Goal: Task Accomplishment & Management: Complete application form

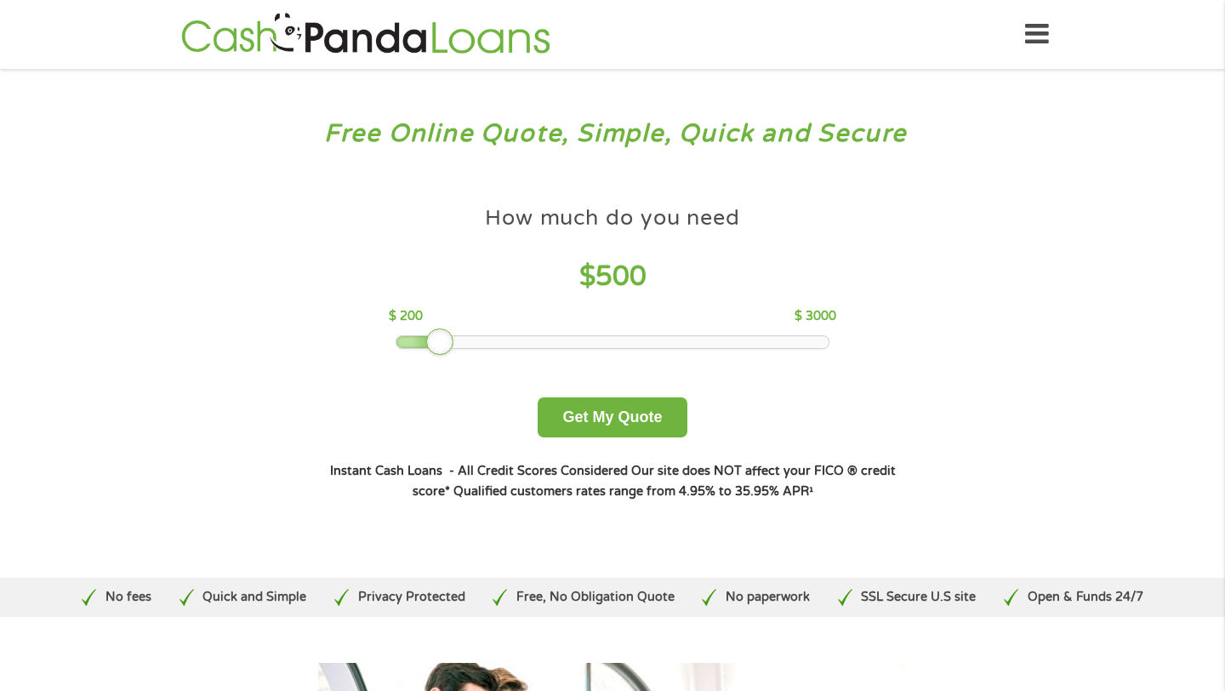
drag, startPoint x: 512, startPoint y: 338, endPoint x: 441, endPoint y: 333, distance: 71.6
click at [441, 333] on div at bounding box center [439, 341] width 27 height 27
click at [629, 422] on button "Get My Quote" at bounding box center [612, 417] width 149 height 40
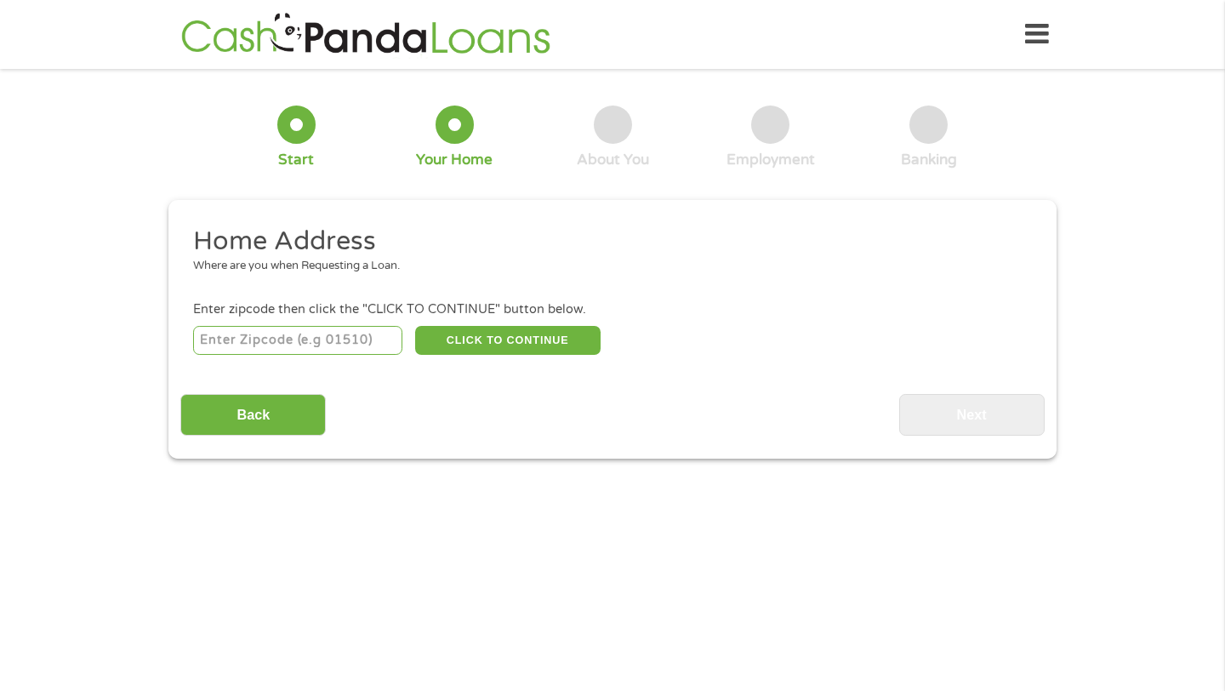
click at [331, 334] on input "number" at bounding box center [298, 340] width 210 height 29
type input "95677"
click at [474, 339] on button "CLICK TO CONTINUE" at bounding box center [507, 340] width 185 height 29
type input "95677"
type input "Rocklin"
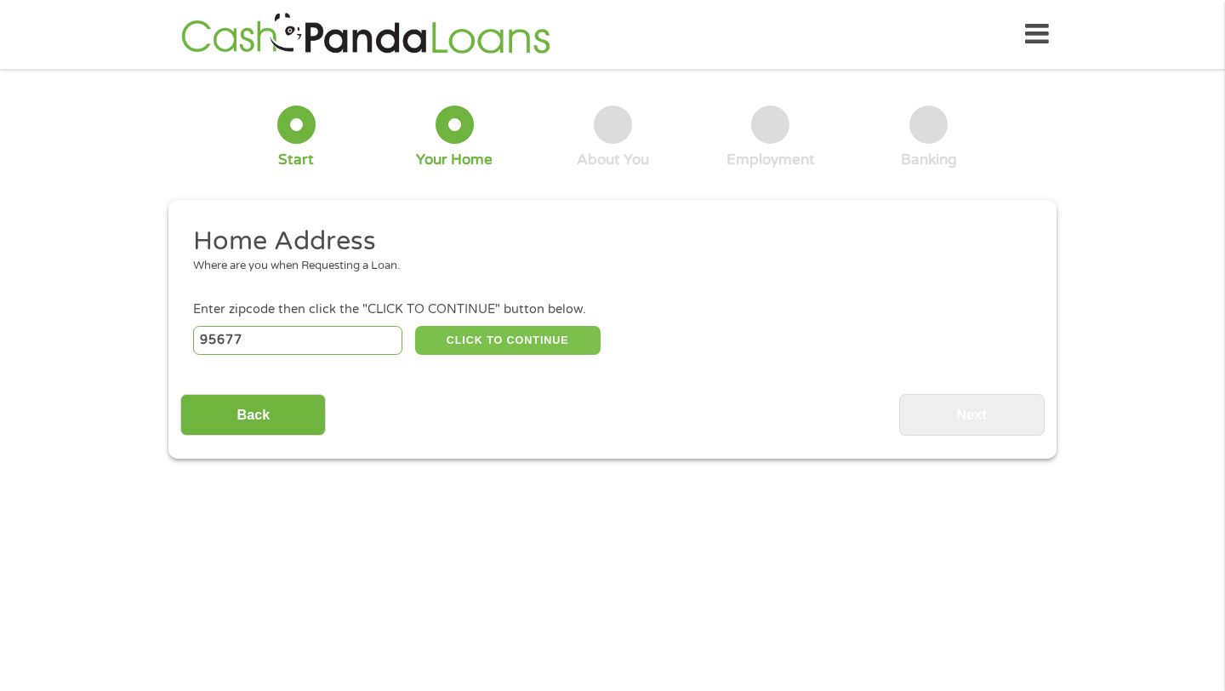
select select "[US_STATE]"
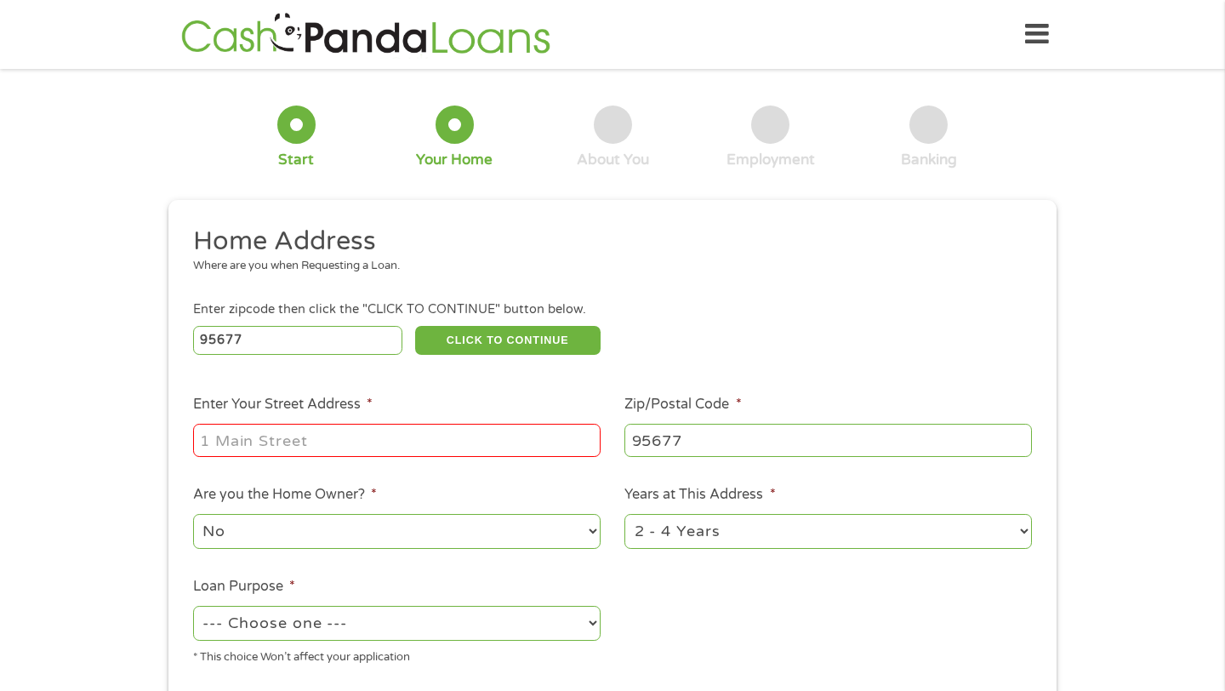
click at [390, 450] on input "Enter Your Street Address *" at bounding box center [397, 440] width 408 height 32
type input "[STREET_ADDRESS]"
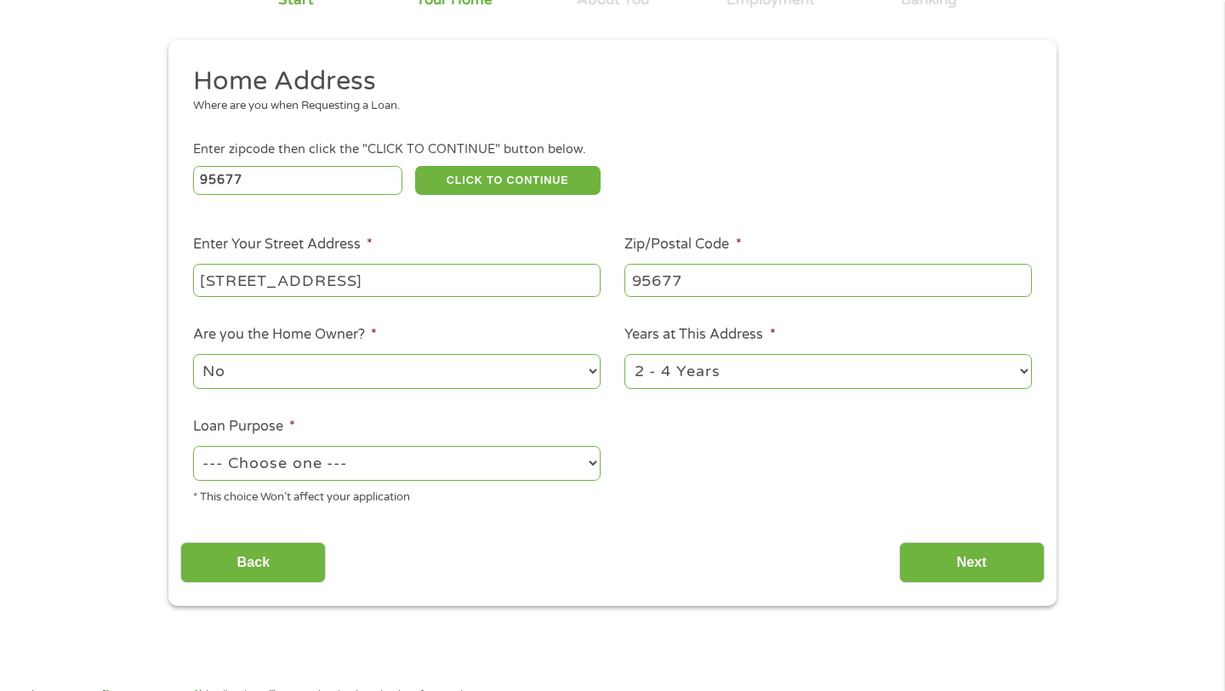
scroll to position [162, 0]
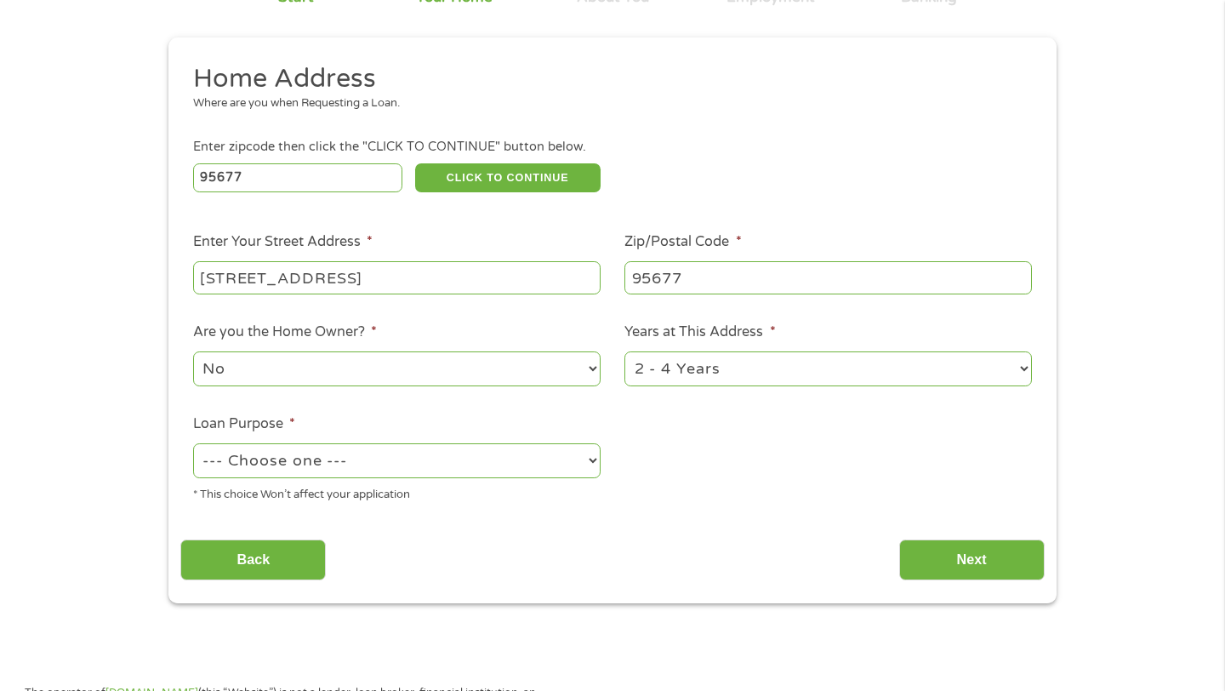
click at [690, 376] on select "1 Year or less 1 - 2 Years 2 - 4 Years Over 4 Years" at bounding box center [828, 368] width 408 height 35
select select "12months"
click at [624, 352] on select "1 Year or less 1 - 2 Years 2 - 4 Years Over 4 Years" at bounding box center [828, 368] width 408 height 35
click at [380, 460] on select "--- Choose one --- Pay Bills Debt Consolidation Home Improvement Major Purchase…" at bounding box center [397, 460] width 408 height 35
select select "paybills"
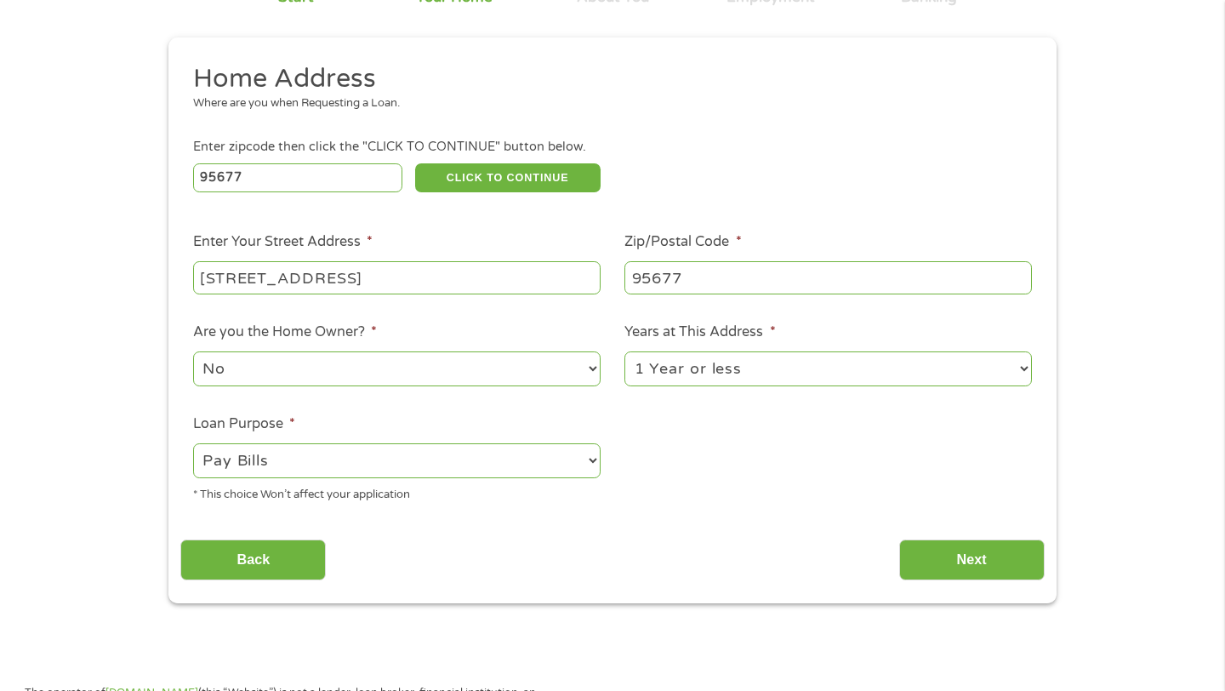
click at [193, 444] on select "--- Choose one --- Pay Bills Debt Consolidation Home Improvement Major Purchase…" at bounding box center [397, 460] width 408 height 35
click at [962, 555] on input "Next" at bounding box center [971, 560] width 145 height 42
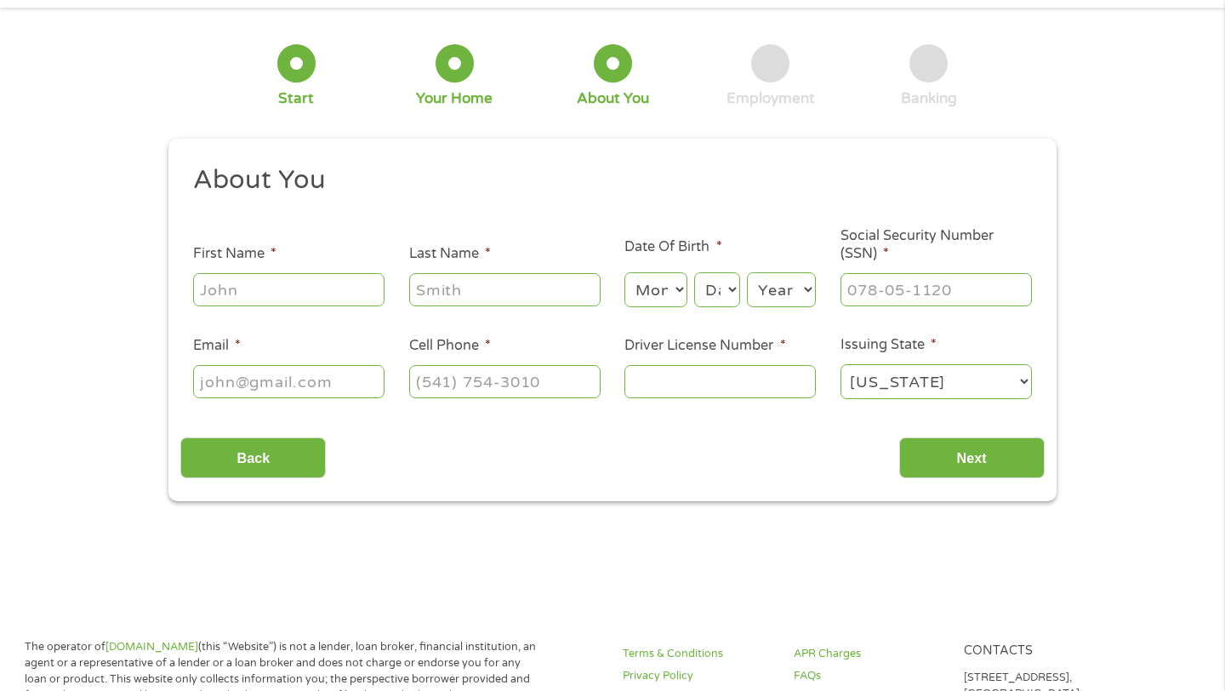
scroll to position [0, 0]
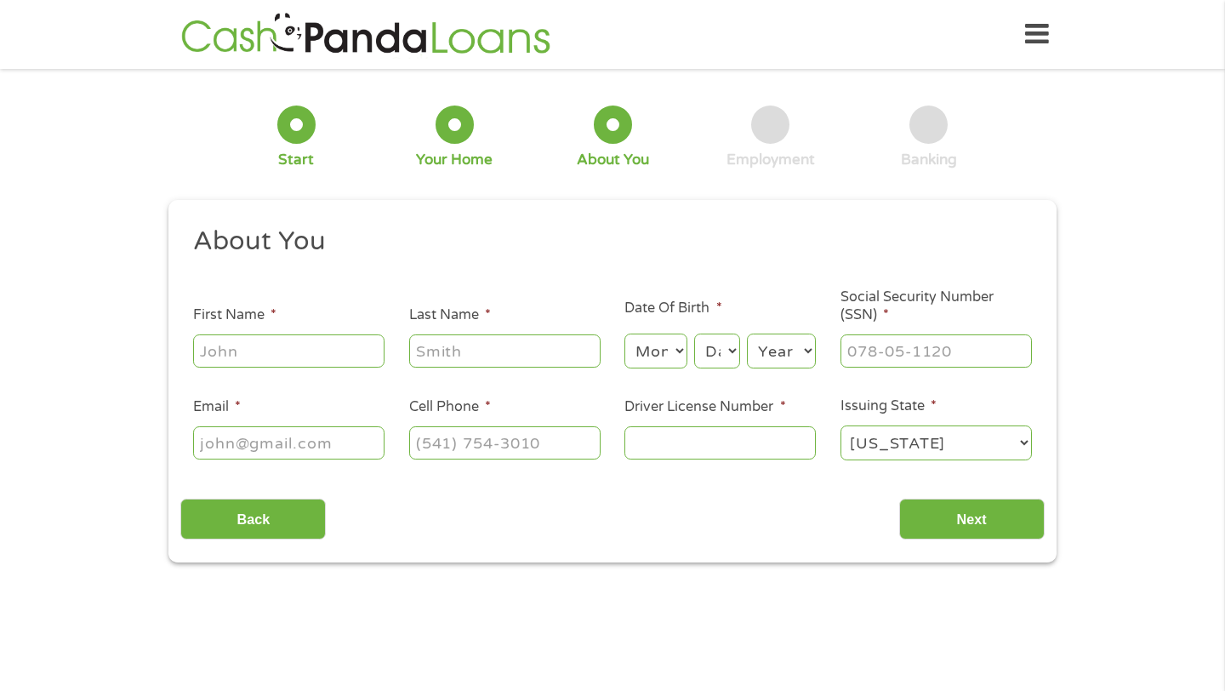
click at [320, 351] on input "First Name *" at bounding box center [288, 350] width 191 height 32
type input "[PERSON_NAME]"
type input "[EMAIL_ADDRESS][DOMAIN_NAME]"
type input "[PHONE_NUMBER]"
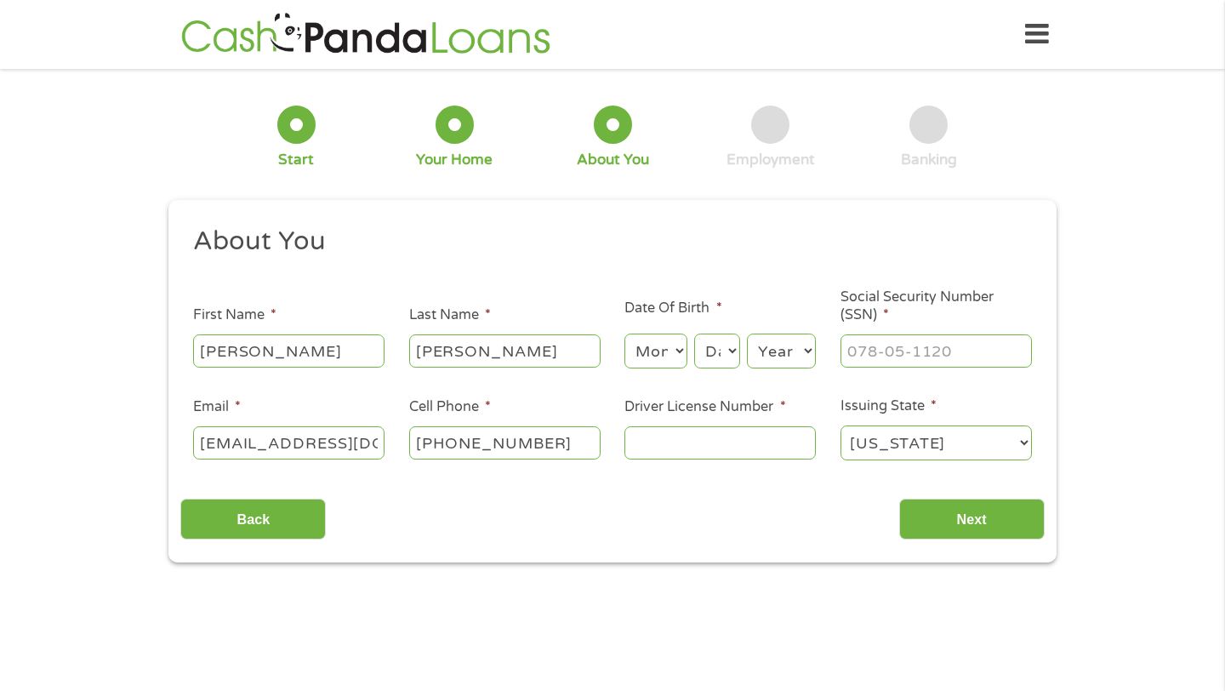
click at [332, 437] on input "[EMAIL_ADDRESS][DOMAIN_NAME]" at bounding box center [288, 442] width 191 height 32
type input "[PERSON_NAME][EMAIL_ADDRESS][DOMAIN_NAME]"
click at [743, 461] on div at bounding box center [719, 443] width 191 height 39
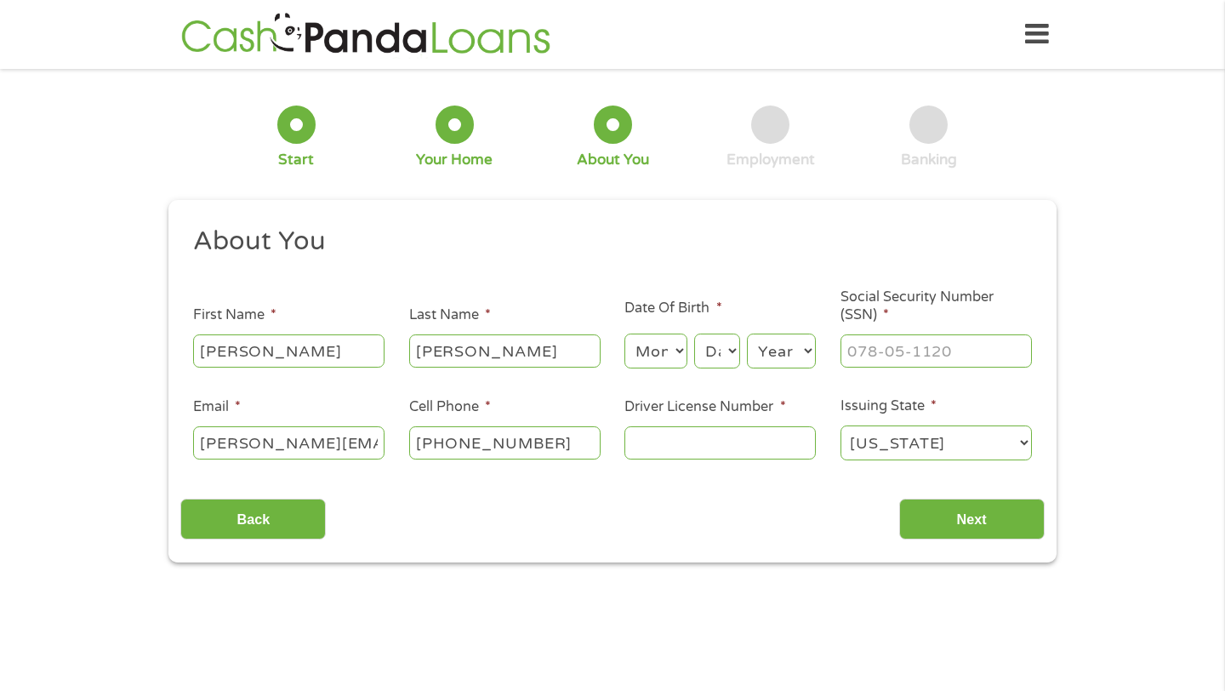
click at [745, 444] on input "Driver License Number *" at bounding box center [719, 442] width 191 height 32
click at [745, 442] on input "Driver License Number *" at bounding box center [719, 442] width 191 height 32
type input "B9047078"
click at [629, 332] on div "Month Month 1 2 3 4 5 6 7 8 9 10 11 12" at bounding box center [655, 351] width 62 height 41
click at [638, 339] on select "Month 1 2 3 4 5 6 7 8 9 10 11 12" at bounding box center [655, 350] width 62 height 35
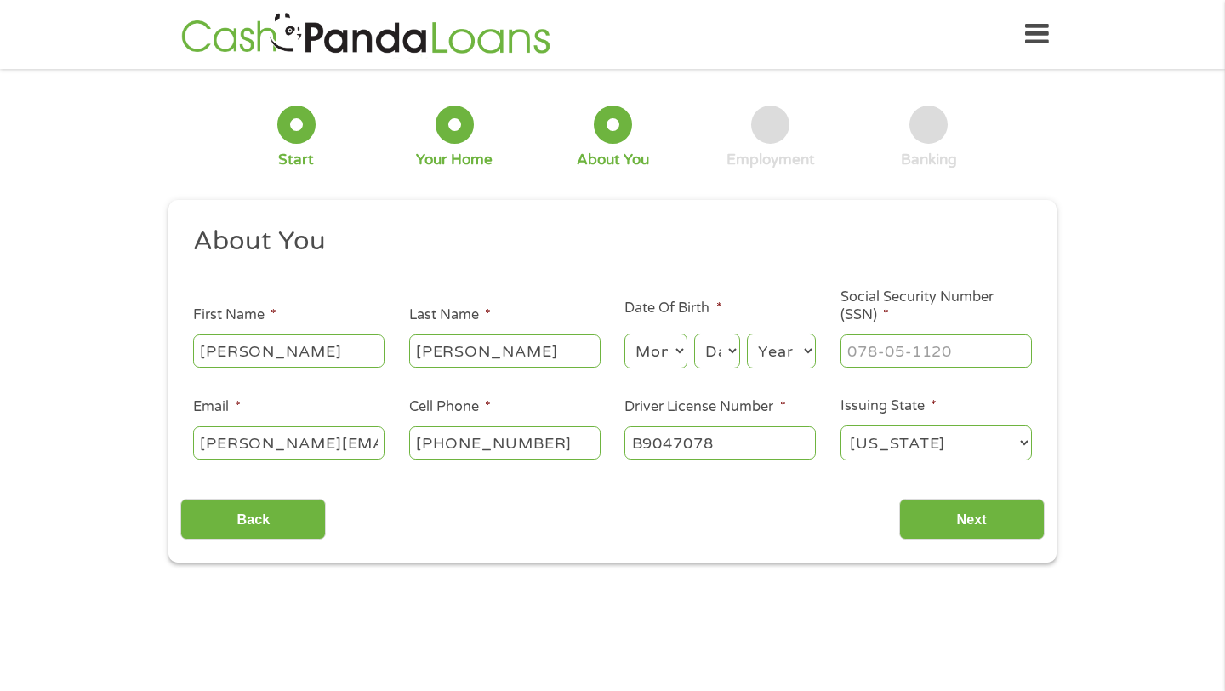
select select "6"
click at [624, 334] on select "Month 1 2 3 4 5 6 7 8 9 10 11 12" at bounding box center [655, 350] width 62 height 35
click at [700, 345] on select "Day 1 2 3 4 5 6 7 8 9 10 11 12 13 14 15 16 17 18 19 20 21 22 23 24 25 26 27 28 …" at bounding box center [717, 350] width 46 height 35
select select "29"
click at [694, 334] on select "Day 1 2 3 4 5 6 7 8 9 10 11 12 13 14 15 16 17 18 19 20 21 22 23 24 25 26 27 28 …" at bounding box center [717, 350] width 46 height 35
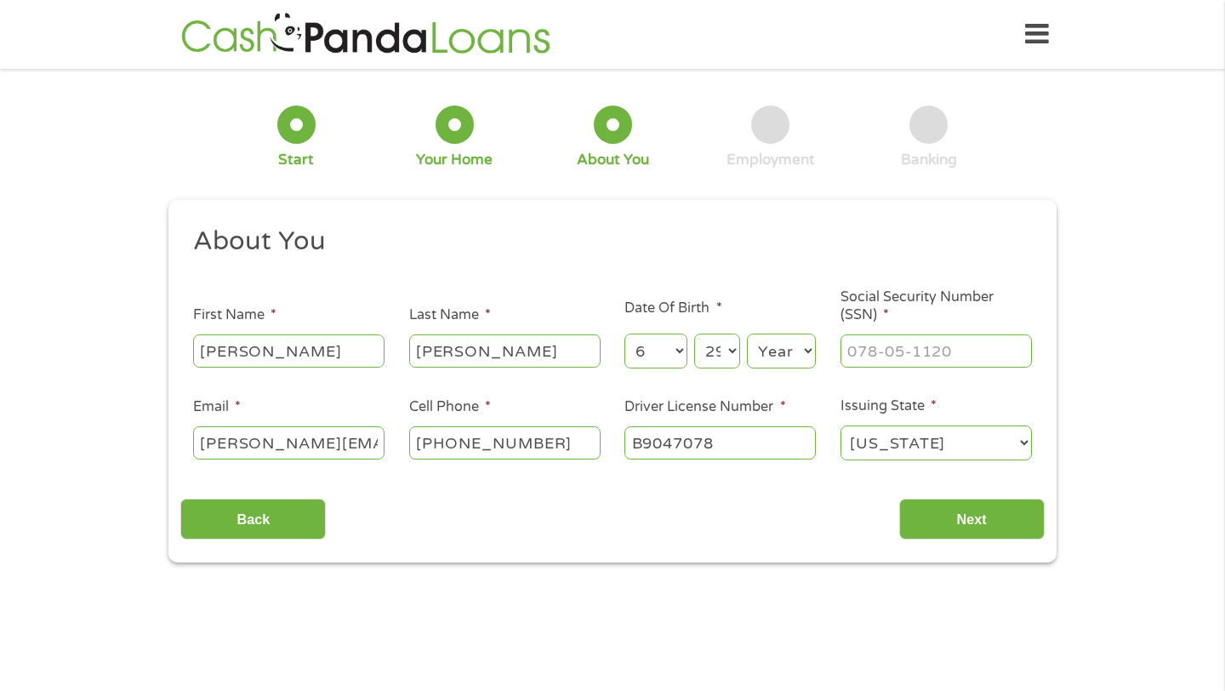
click at [801, 356] on select "Year [DATE] 2006 2005 2004 2003 2002 2001 2000 1999 1998 1997 1996 1995 1994 19…" at bounding box center [781, 350] width 69 height 35
select select "1981"
click at [747, 334] on select "Year [DATE] 2006 2005 2004 2003 2002 2001 2000 1999 1998 1997 1996 1995 1994 19…" at bounding box center [781, 350] width 69 height 35
click at [921, 315] on label "Social Security Number (SSN) *" at bounding box center [936, 306] width 191 height 36
click at [921, 334] on input "Social Security Number (SSN) *" at bounding box center [936, 350] width 191 height 32
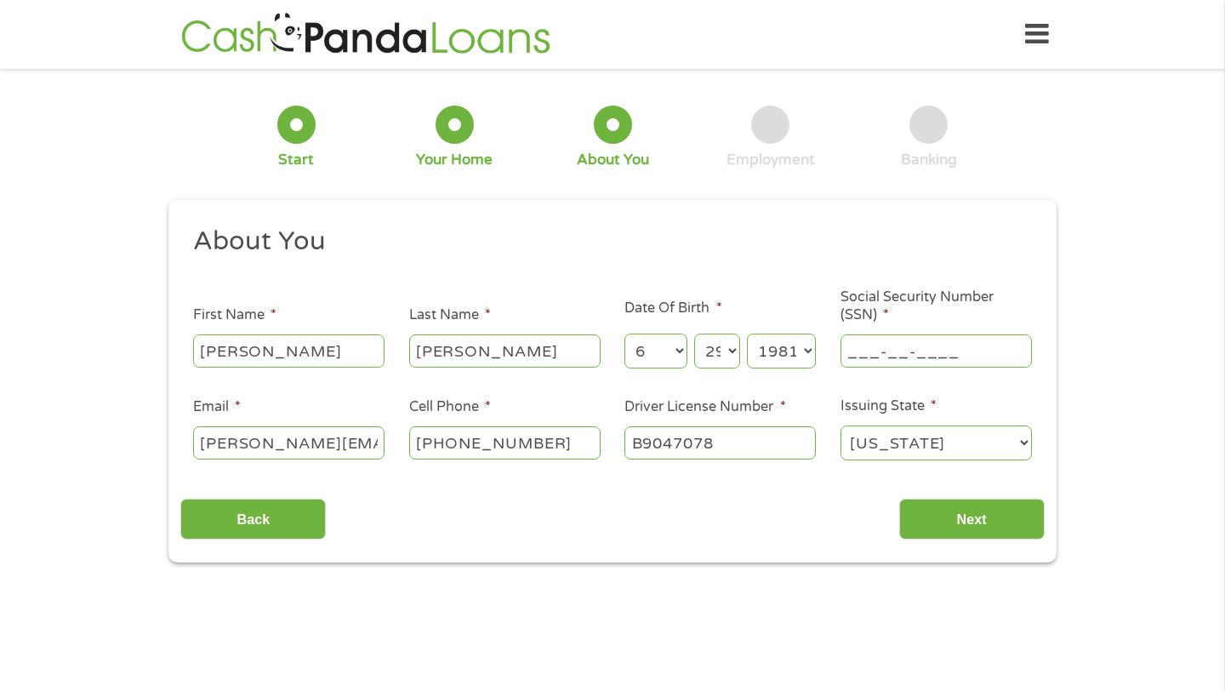
click at [909, 346] on input "___-__-____" at bounding box center [936, 350] width 191 height 32
click at [858, 338] on input "___-__-____" at bounding box center [936, 350] width 191 height 32
type input "546-77-7388"
click at [949, 521] on input "Next" at bounding box center [971, 520] width 145 height 42
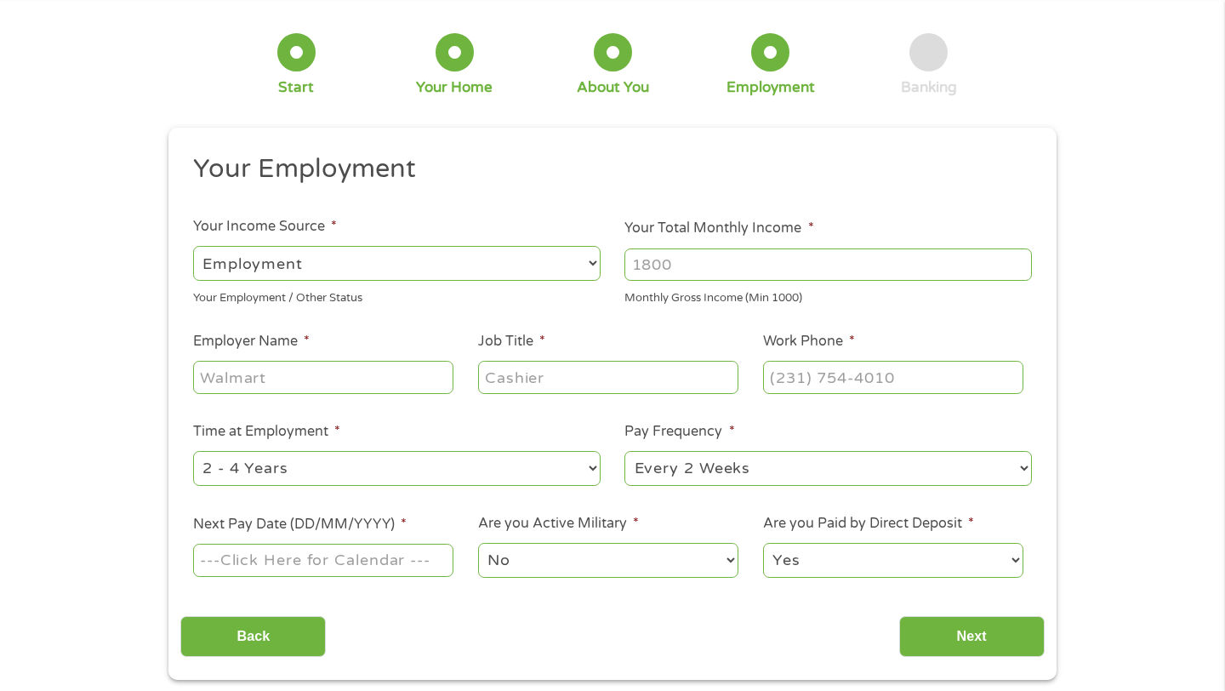
scroll to position [73, 0]
click at [677, 272] on input "Your Total Monthly Income *" at bounding box center [828, 264] width 408 height 32
type input "5500"
click at [348, 356] on li "Employer Name *" at bounding box center [322, 363] width 285 height 66
click at [336, 376] on input "Employer Name *" at bounding box center [323, 376] width 260 height 32
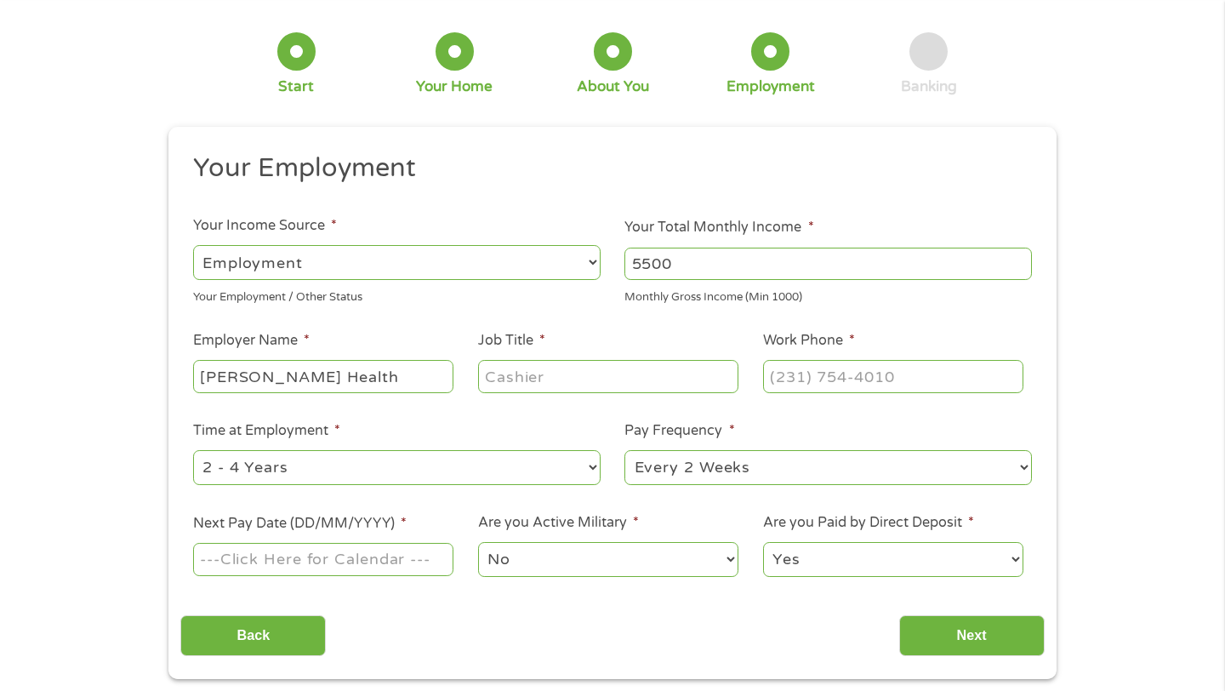
type input "[PERSON_NAME] Health"
click at [549, 383] on input "Job Title *" at bounding box center [608, 376] width 260 height 32
type input "Psych Tech"
click at [840, 383] on input "(___) ___-____" at bounding box center [893, 376] width 260 height 32
type input "[PHONE_NUMBER]"
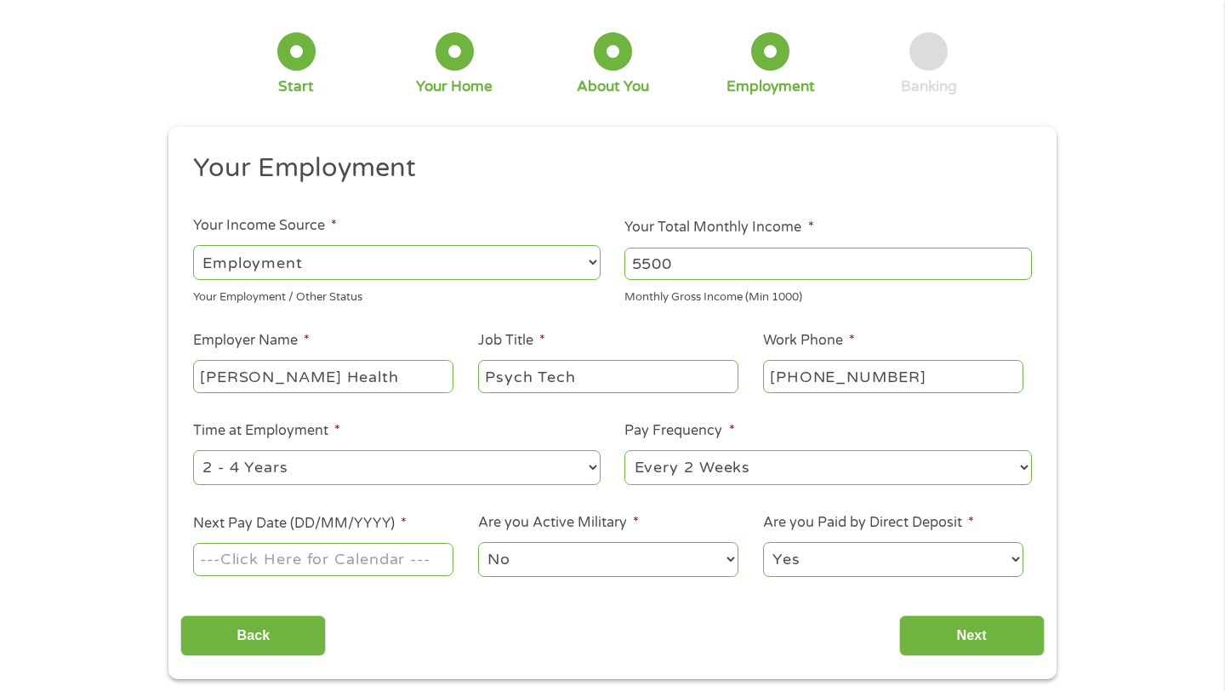
click at [713, 516] on li "Are you Active Military * No Yes" at bounding box center [607, 545] width 285 height 67
click at [397, 559] on input "Next Pay Date (DD/MM/YYYY) *" at bounding box center [323, 559] width 260 height 32
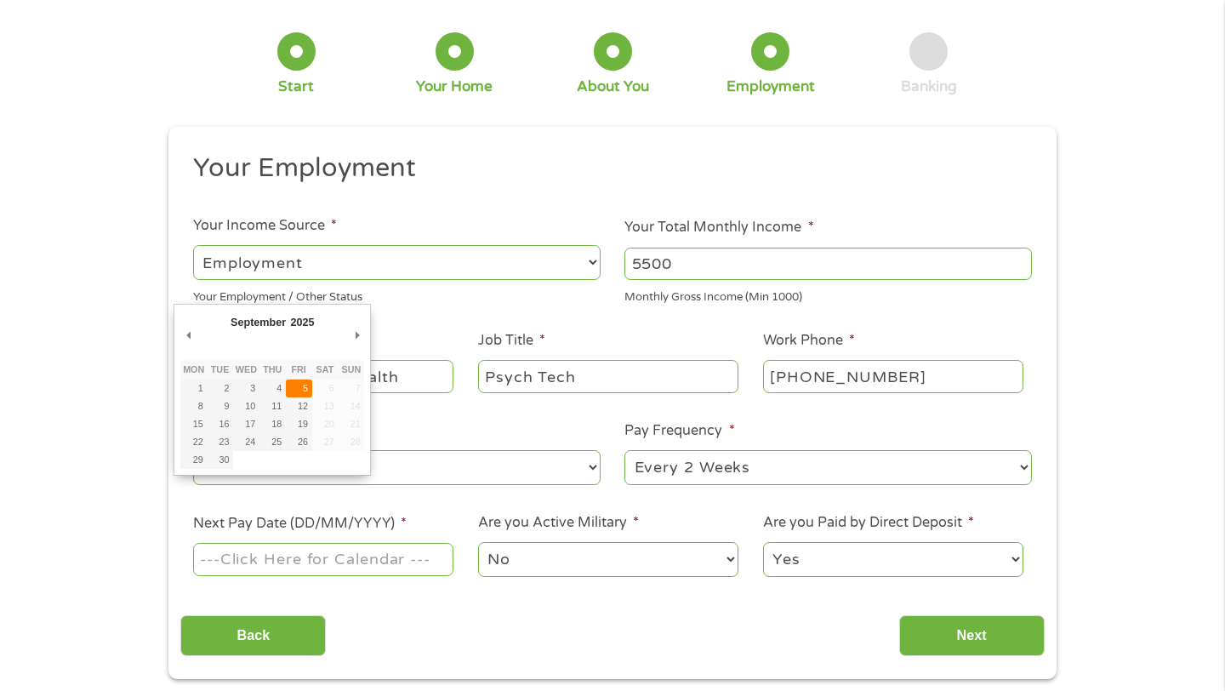
type input "[DATE]"
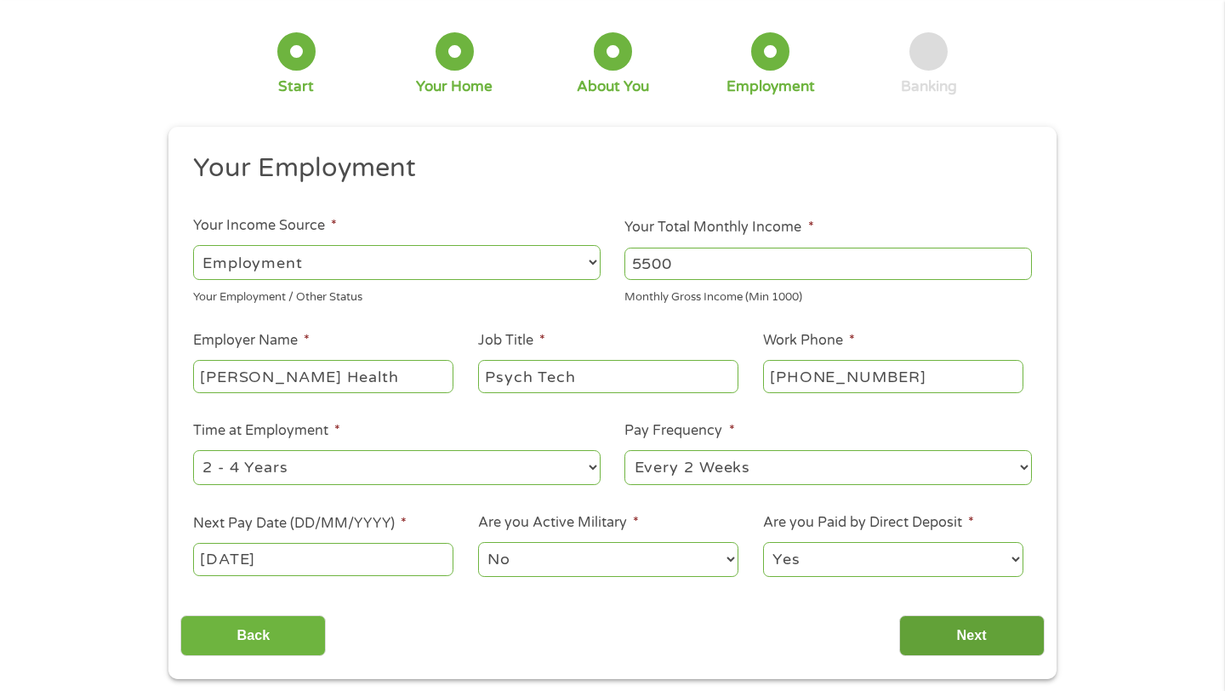
click at [964, 641] on input "Next" at bounding box center [971, 636] width 145 height 42
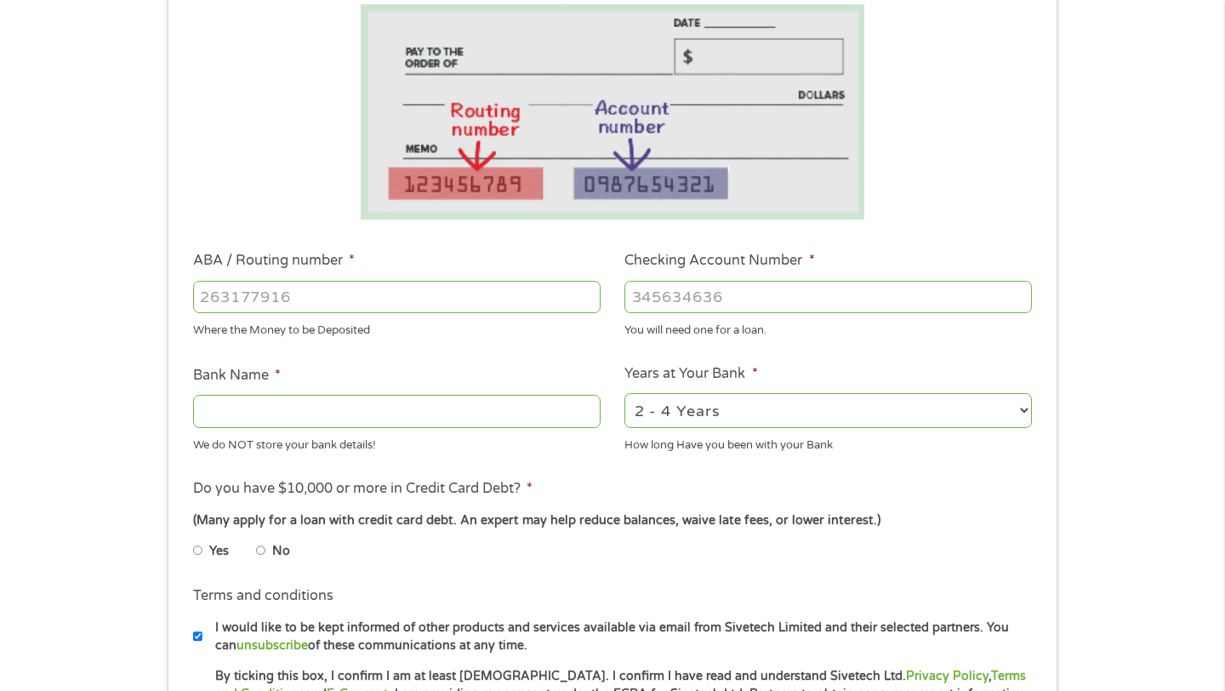
scroll to position [329, 0]
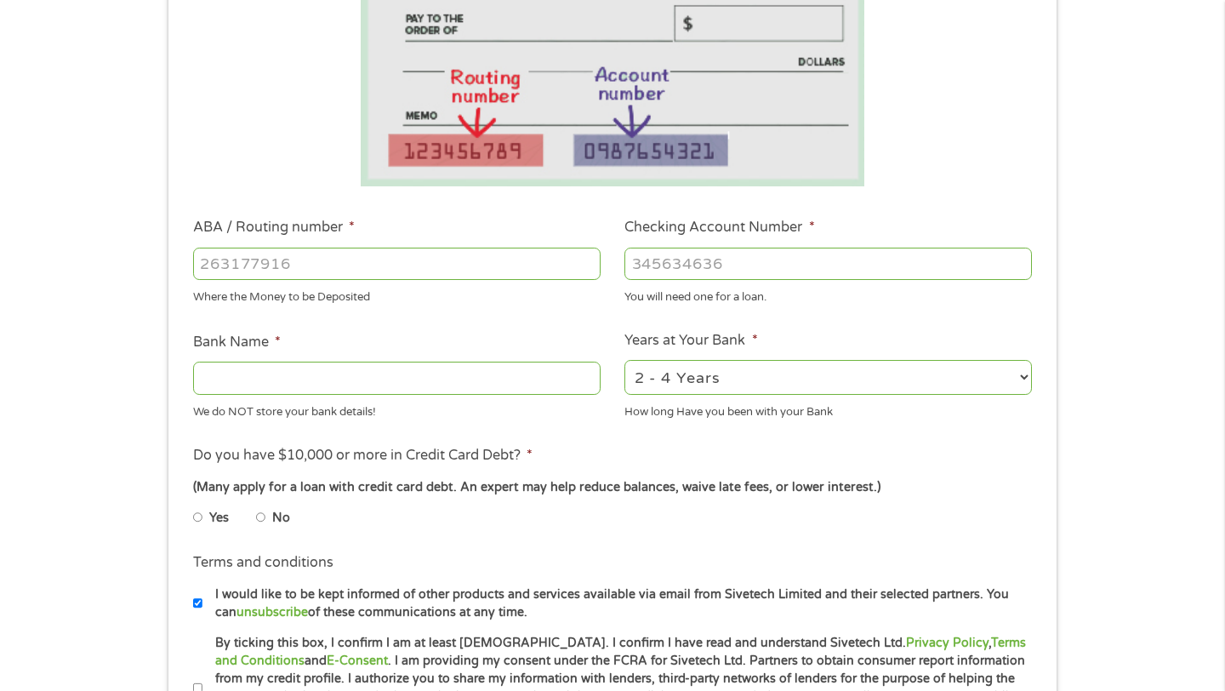
click at [208, 520] on li "Yes" at bounding box center [224, 517] width 63 height 33
click at [201, 519] on input "Yes" at bounding box center [198, 517] width 10 height 27
radio input "true"
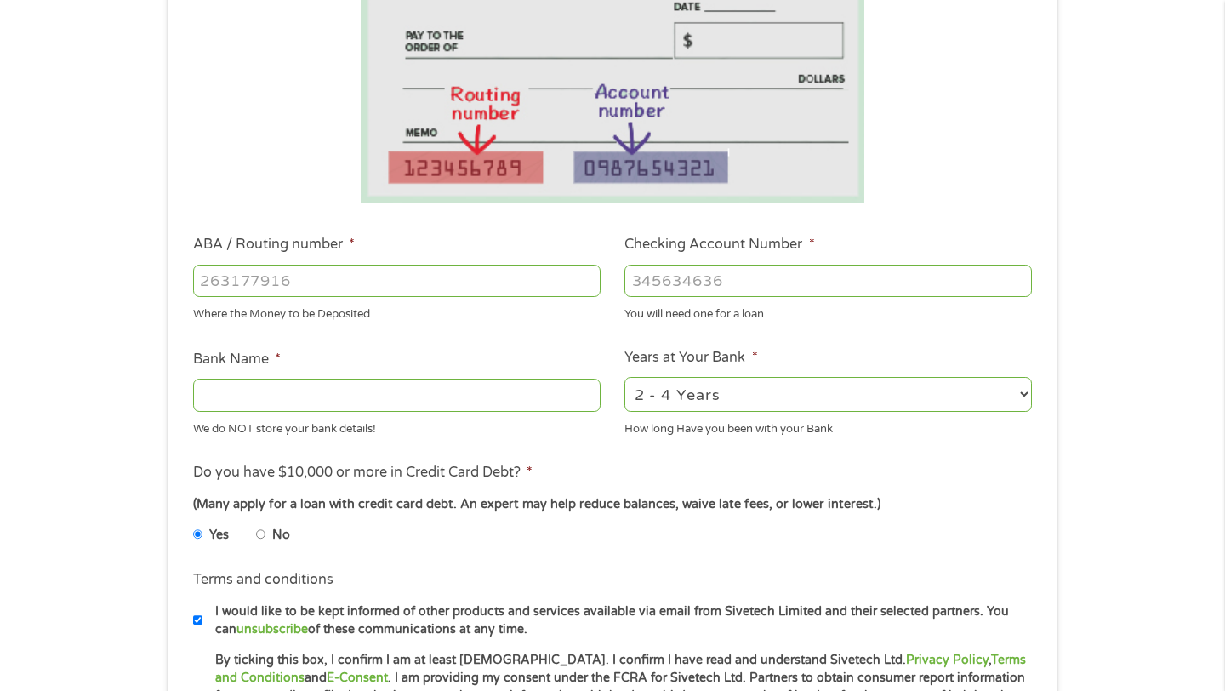
click at [438, 276] on input "ABA / Routing number *" at bounding box center [397, 281] width 408 height 32
type input "322271627"
type input "[PERSON_NAME] [PERSON_NAME] BANK NA"
type input "322271627"
click at [716, 280] on input "Checking Account Number *" at bounding box center [828, 281] width 408 height 32
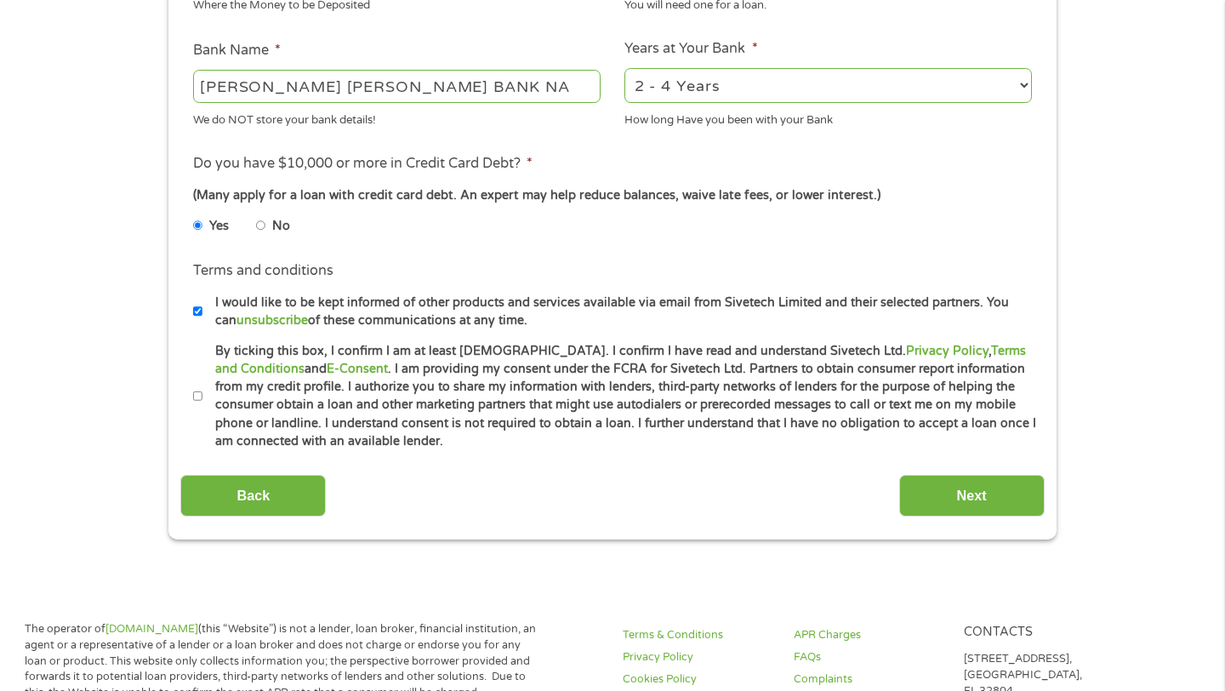
scroll to position [670, 0]
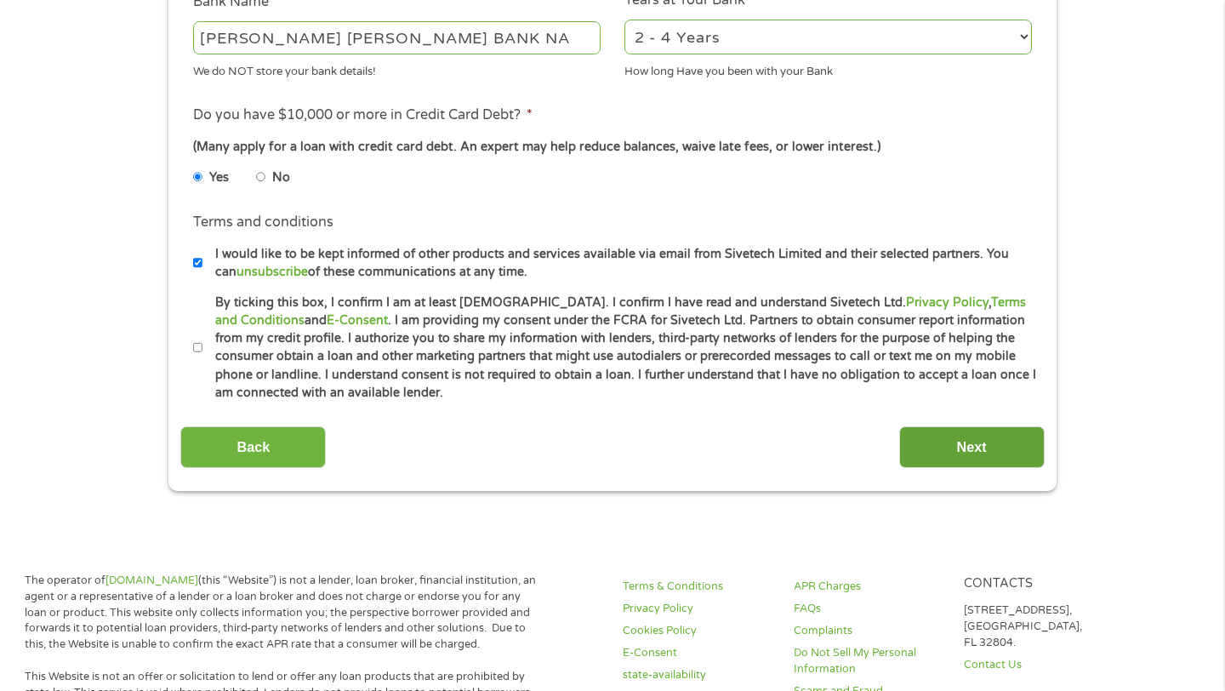
type input "831279739"
click at [969, 457] on input "Next" at bounding box center [971, 447] width 145 height 42
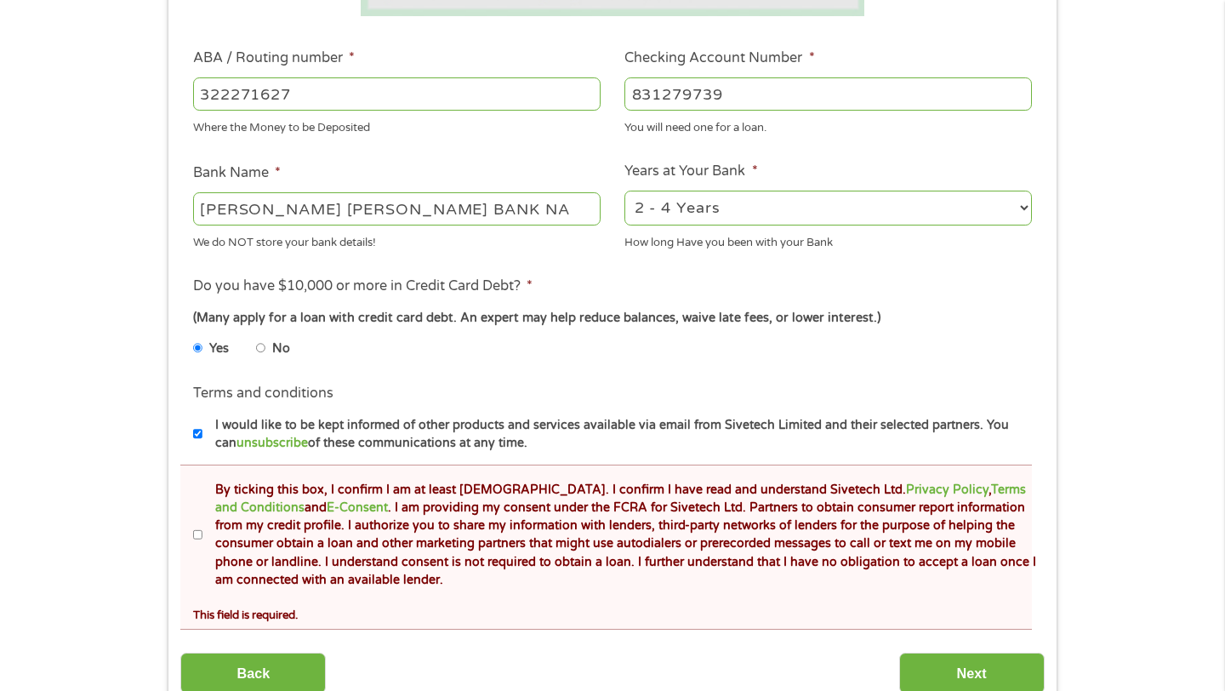
scroll to position [565, 0]
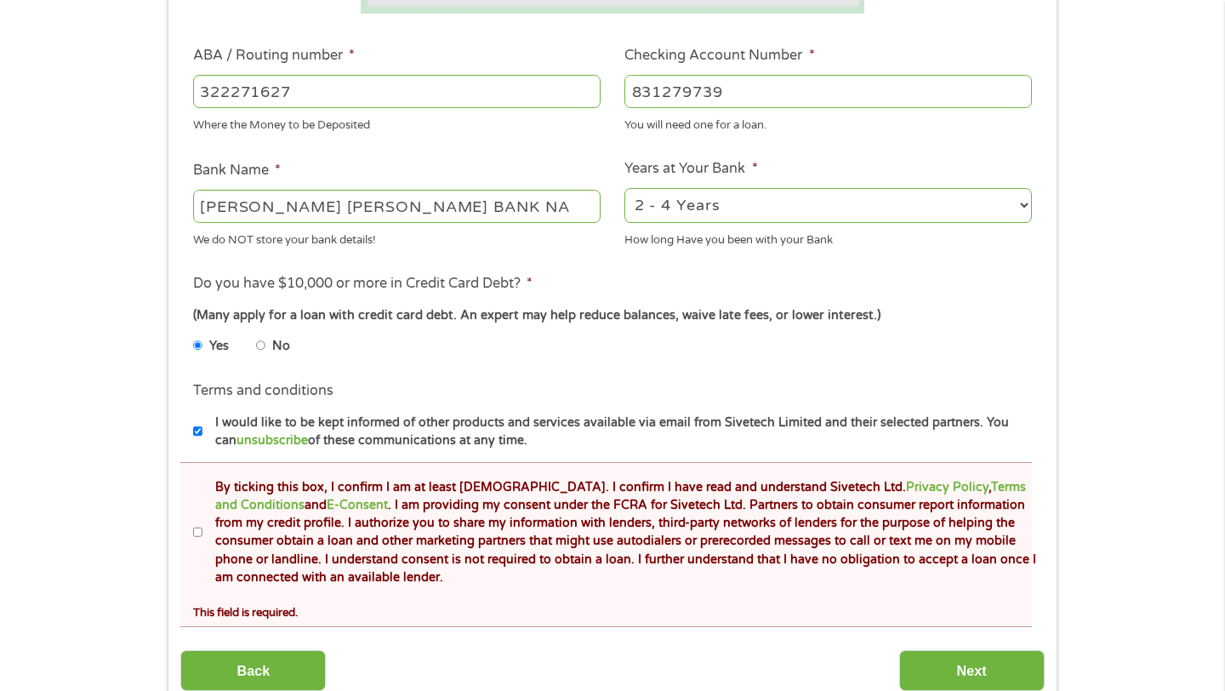
click at [197, 531] on input "By ticking this box, I confirm I am at least [DEMOGRAPHIC_DATA]. I confirm I ha…" at bounding box center [198, 532] width 10 height 27
checkbox input "true"
click at [973, 660] on input "Next" at bounding box center [971, 671] width 145 height 42
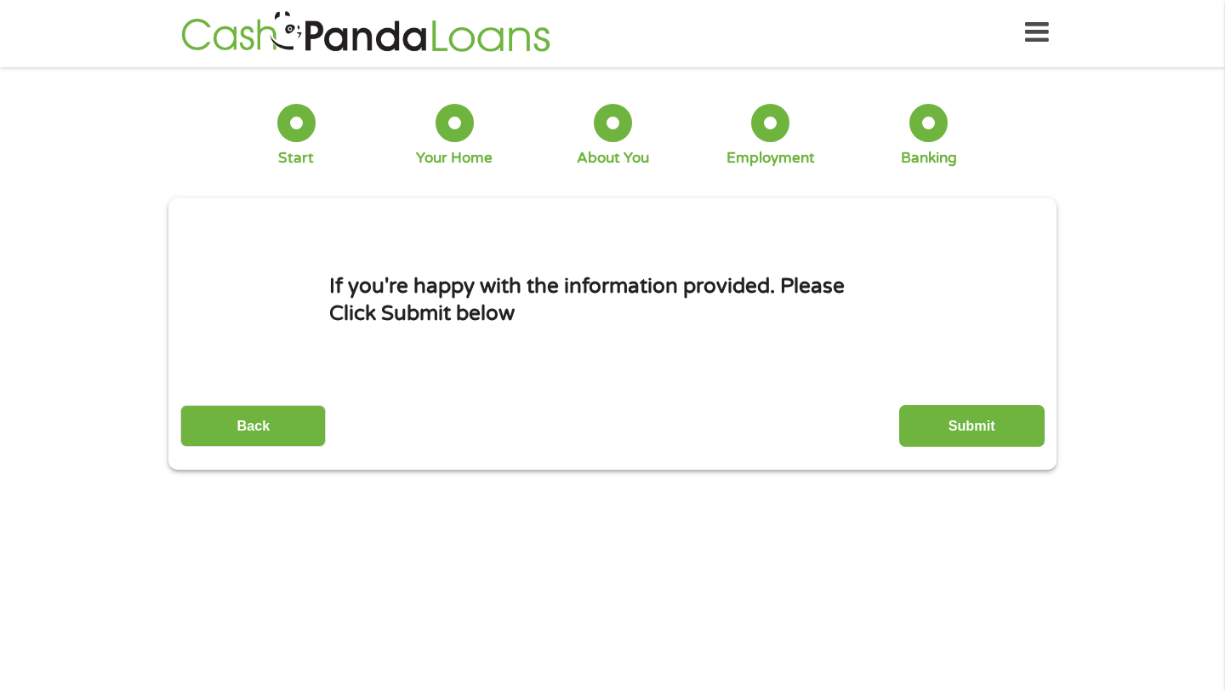
scroll to position [0, 0]
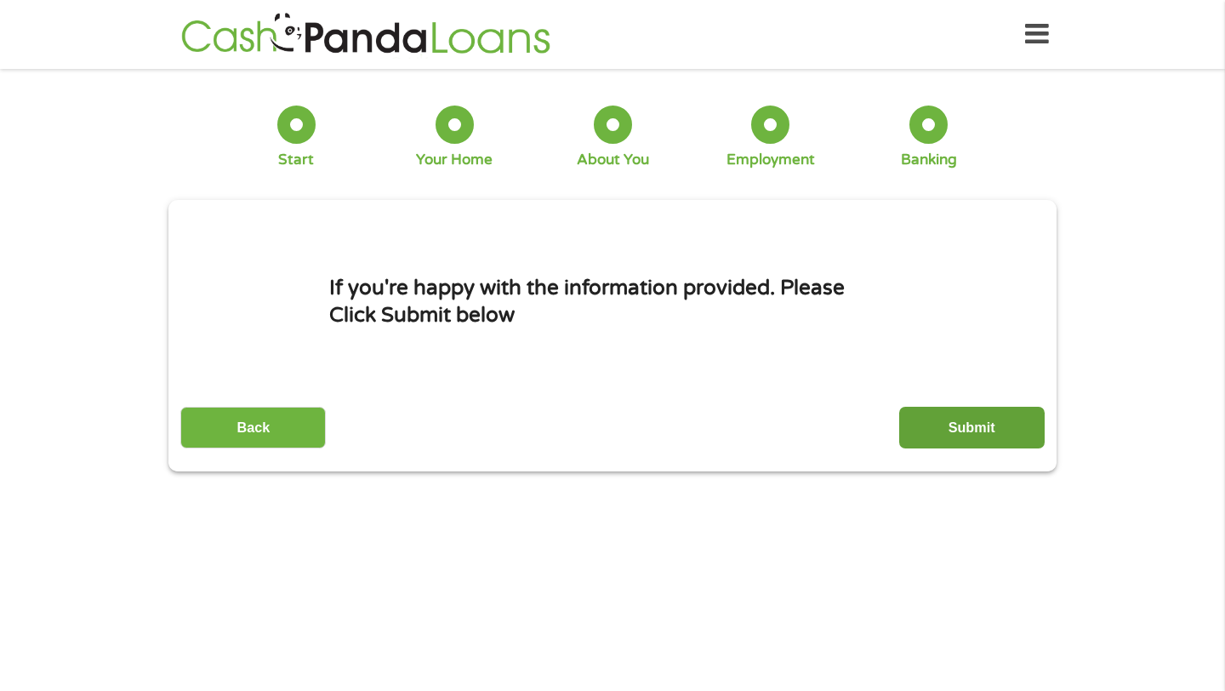
click at [960, 435] on input "Submit" at bounding box center [971, 428] width 145 height 42
